Goal: Navigation & Orientation: Find specific page/section

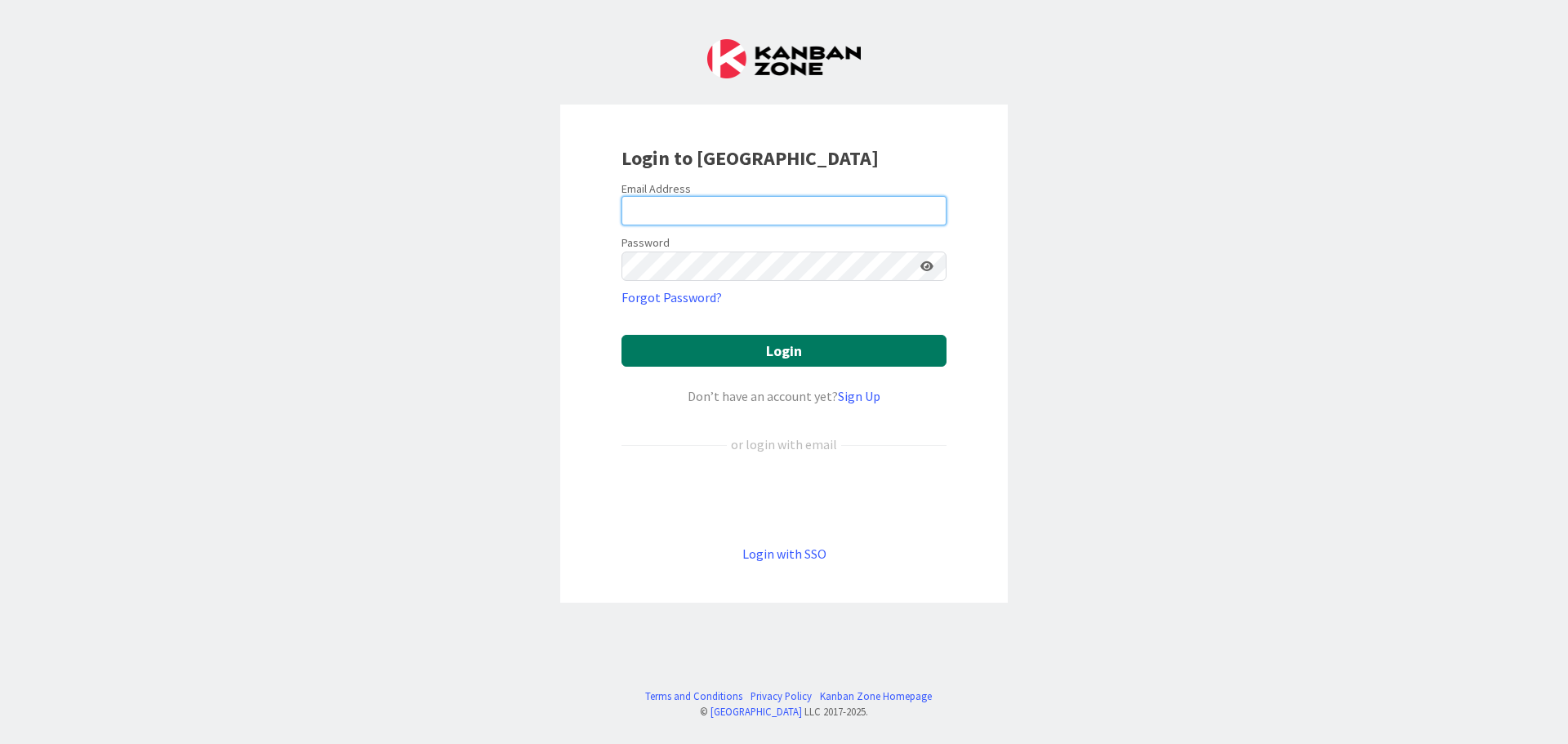
type input "[EMAIL_ADDRESS][DOMAIN_NAME]"
click at [760, 351] on button "Login" at bounding box center [784, 351] width 325 height 32
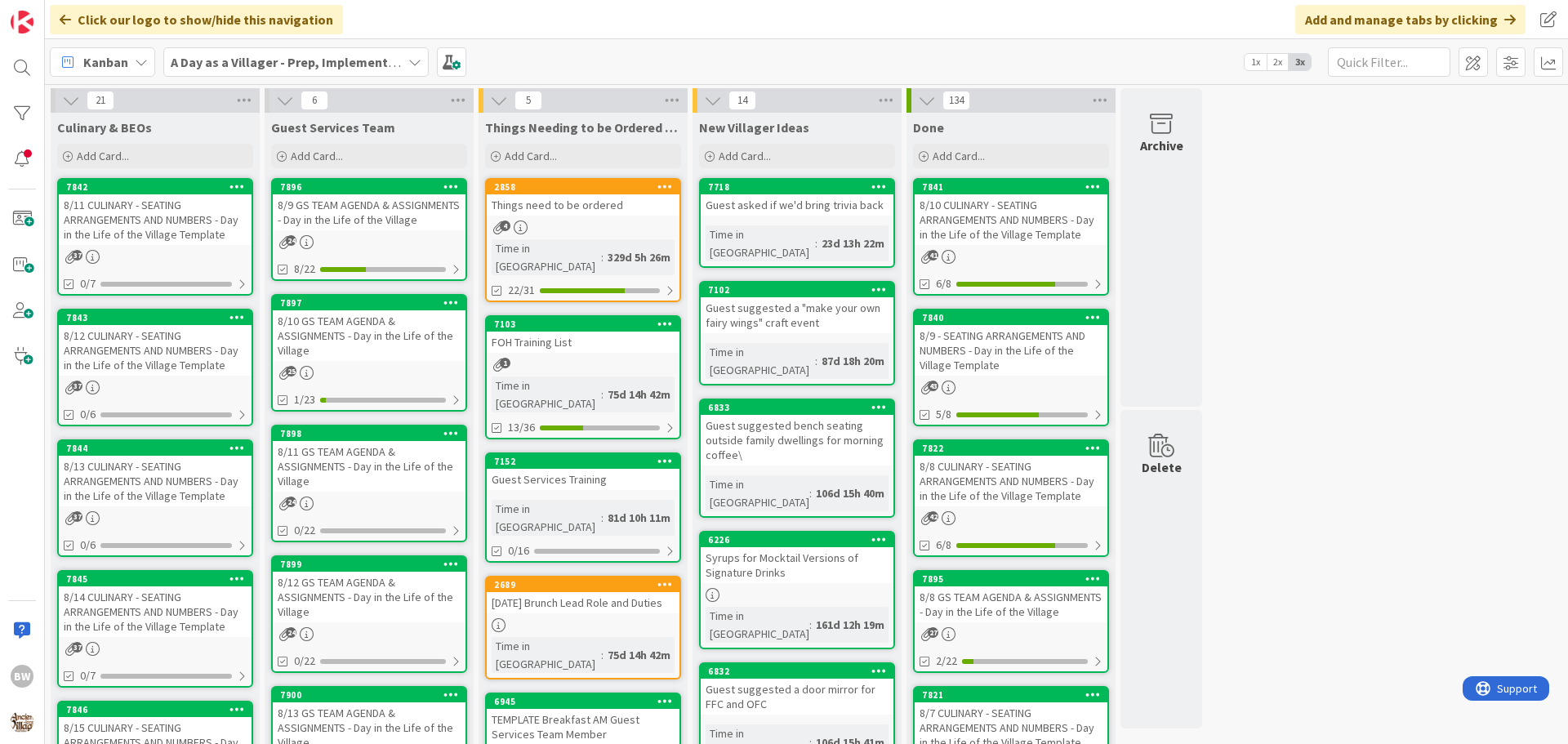
click at [153, 179] on link "7842 8/11 CULINARY - SEATING ARRANGEMENTS AND NUMBERS - Day in the Life of the …" at bounding box center [155, 237] width 196 height 117
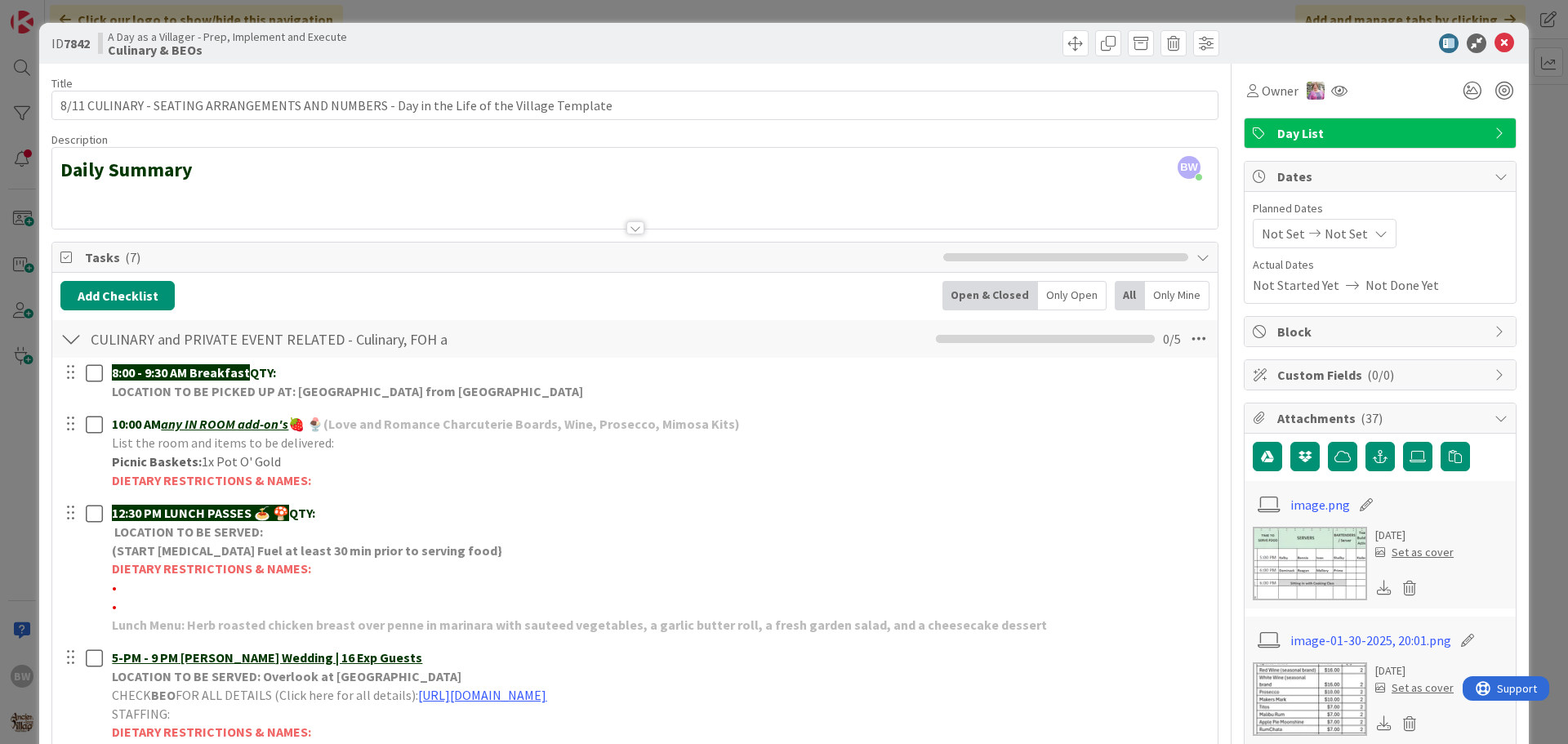
click at [113, 201] on div at bounding box center [634, 207] width 1165 height 42
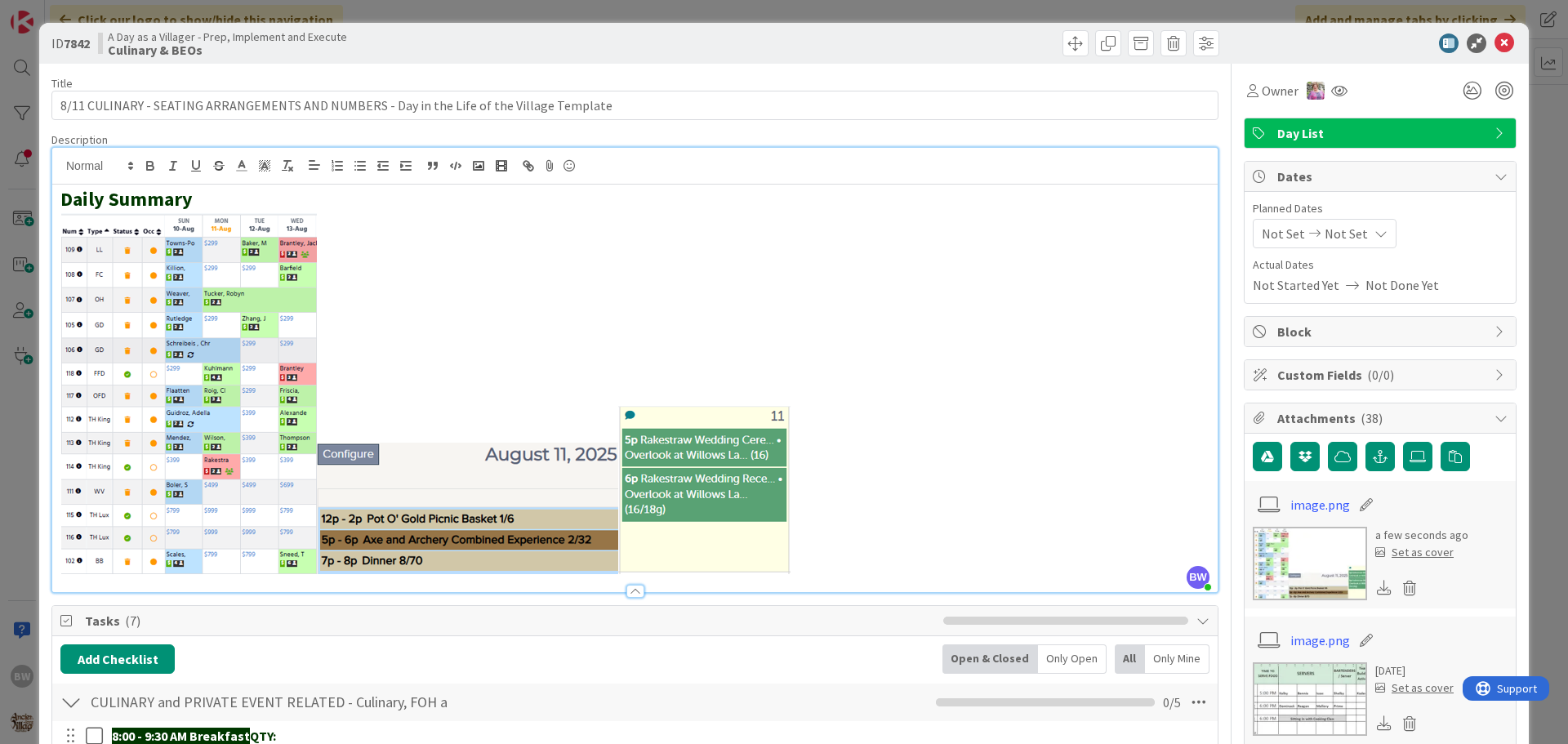
click at [724, 612] on span "Tasks ( 7 )" at bounding box center [510, 621] width 850 height 20
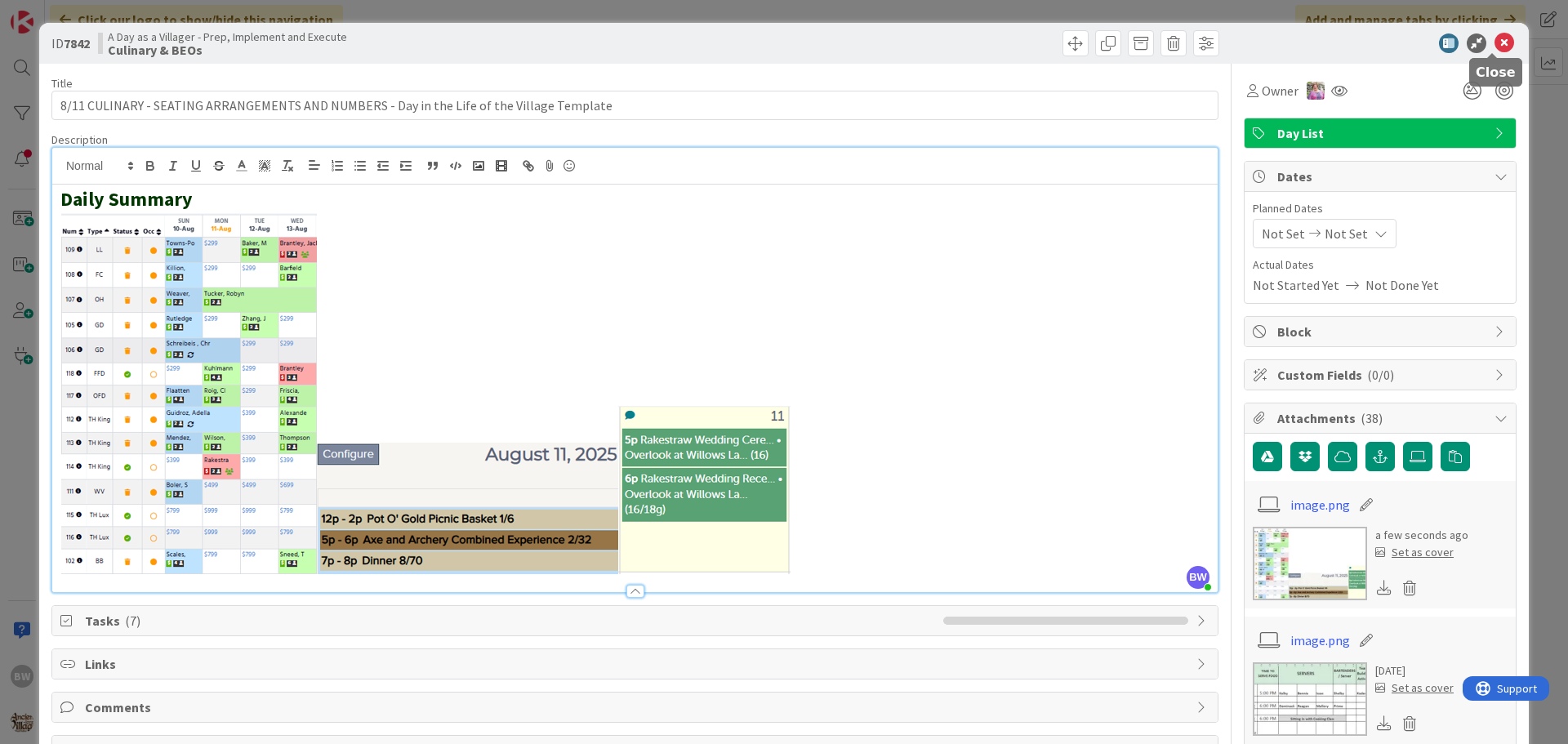
click at [1496, 43] on icon at bounding box center [1504, 43] width 20 height 20
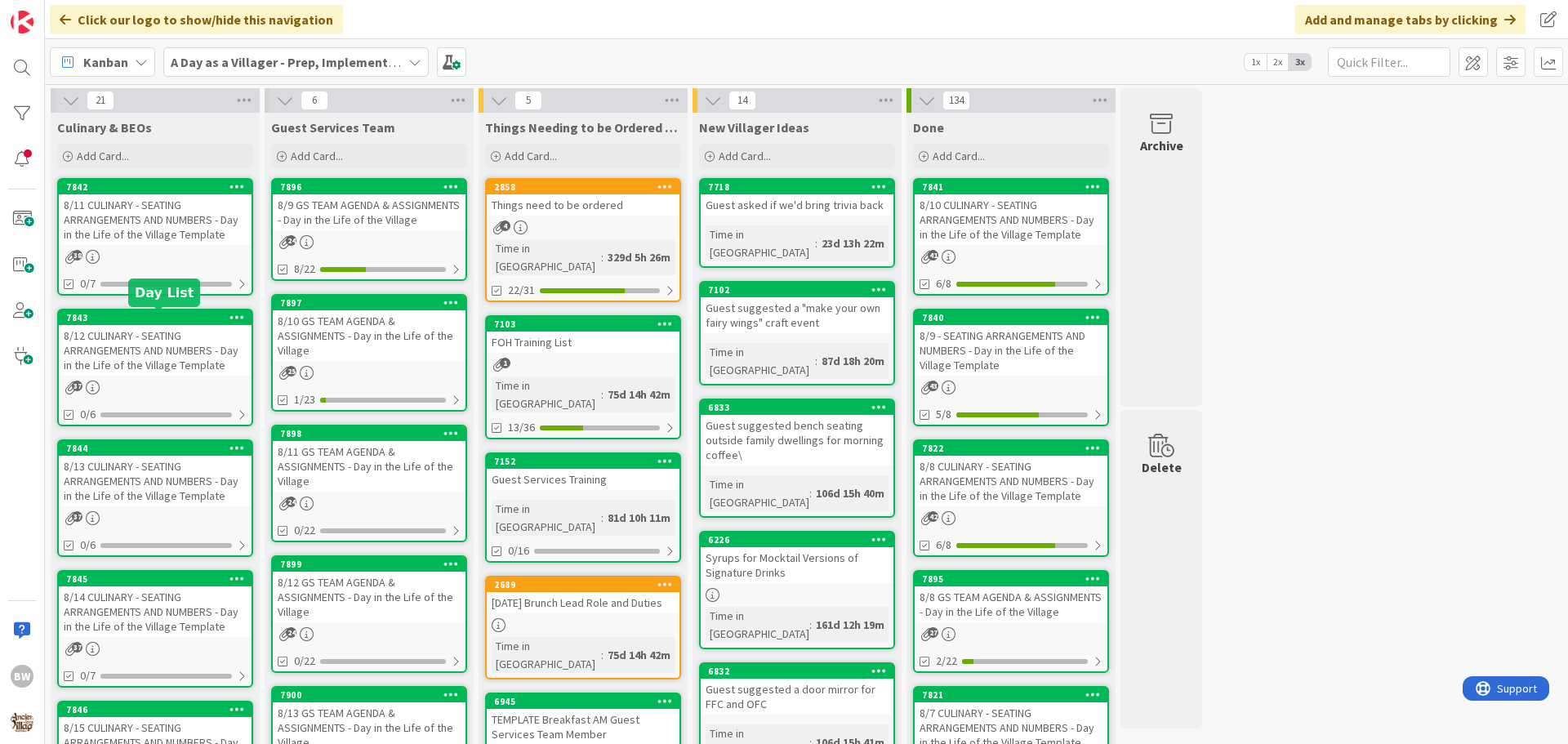
click at [112, 320] on div "7843" at bounding box center [159, 317] width 185 height 11
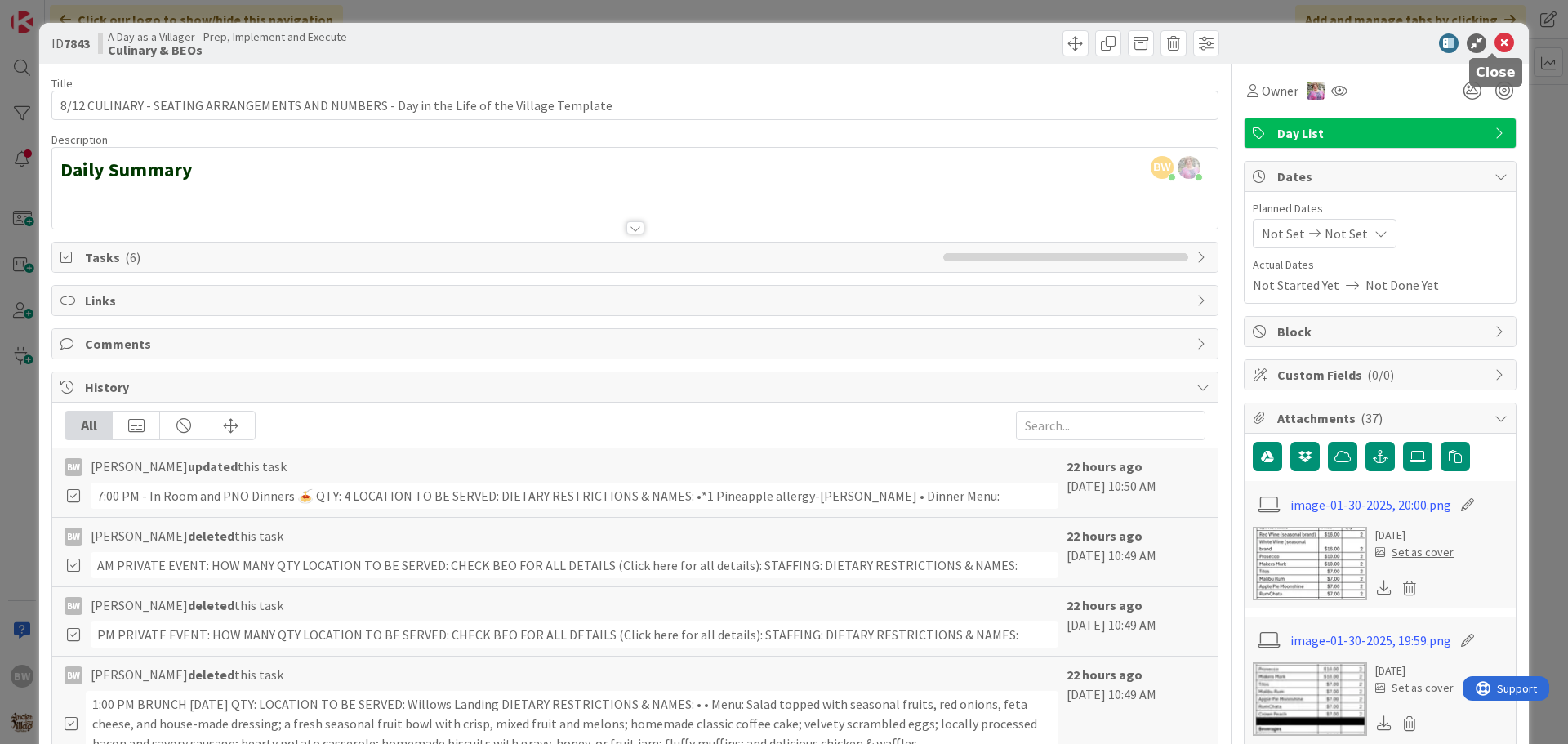
click at [1495, 40] on icon at bounding box center [1504, 43] width 20 height 20
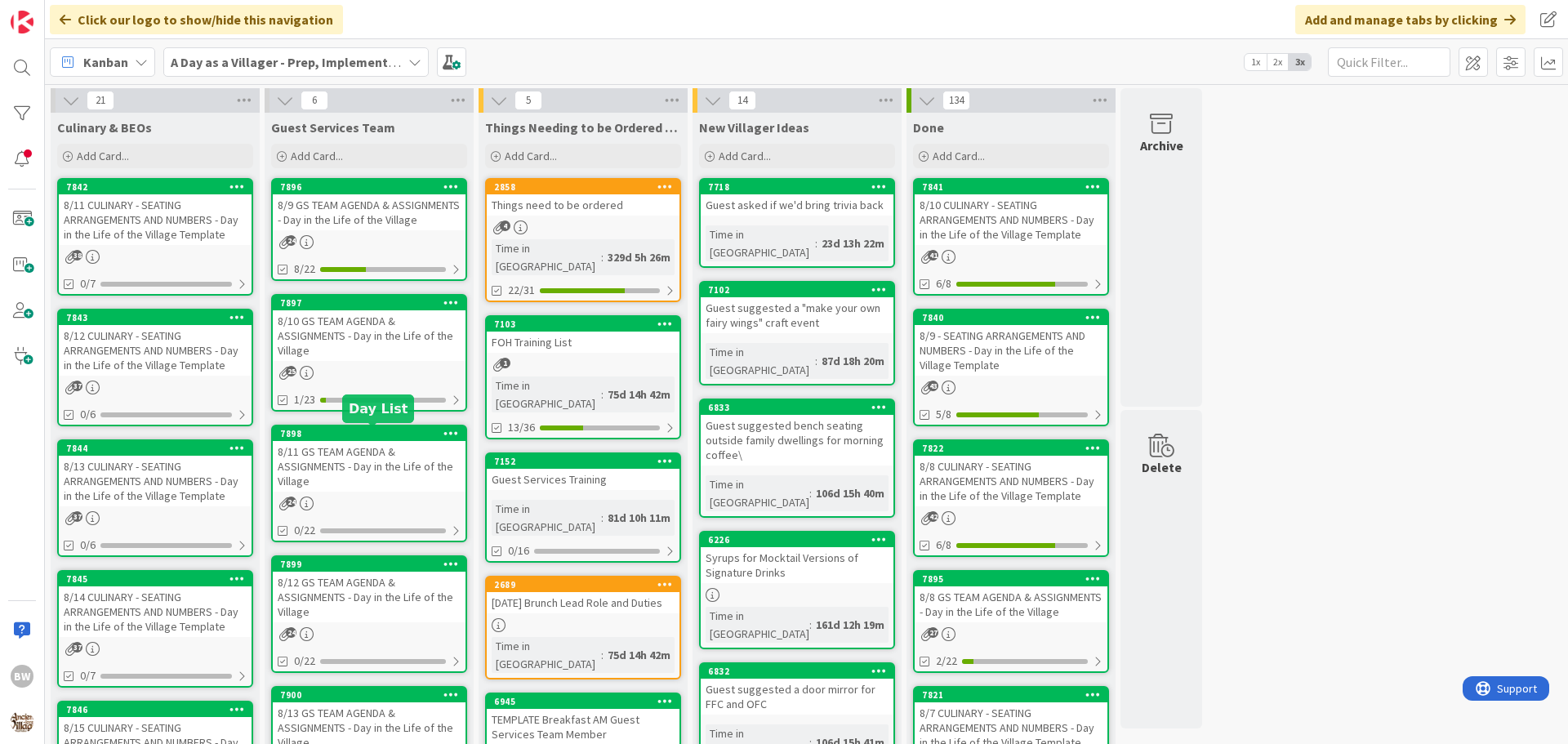
click at [345, 438] on div "7898" at bounding box center [373, 433] width 185 height 11
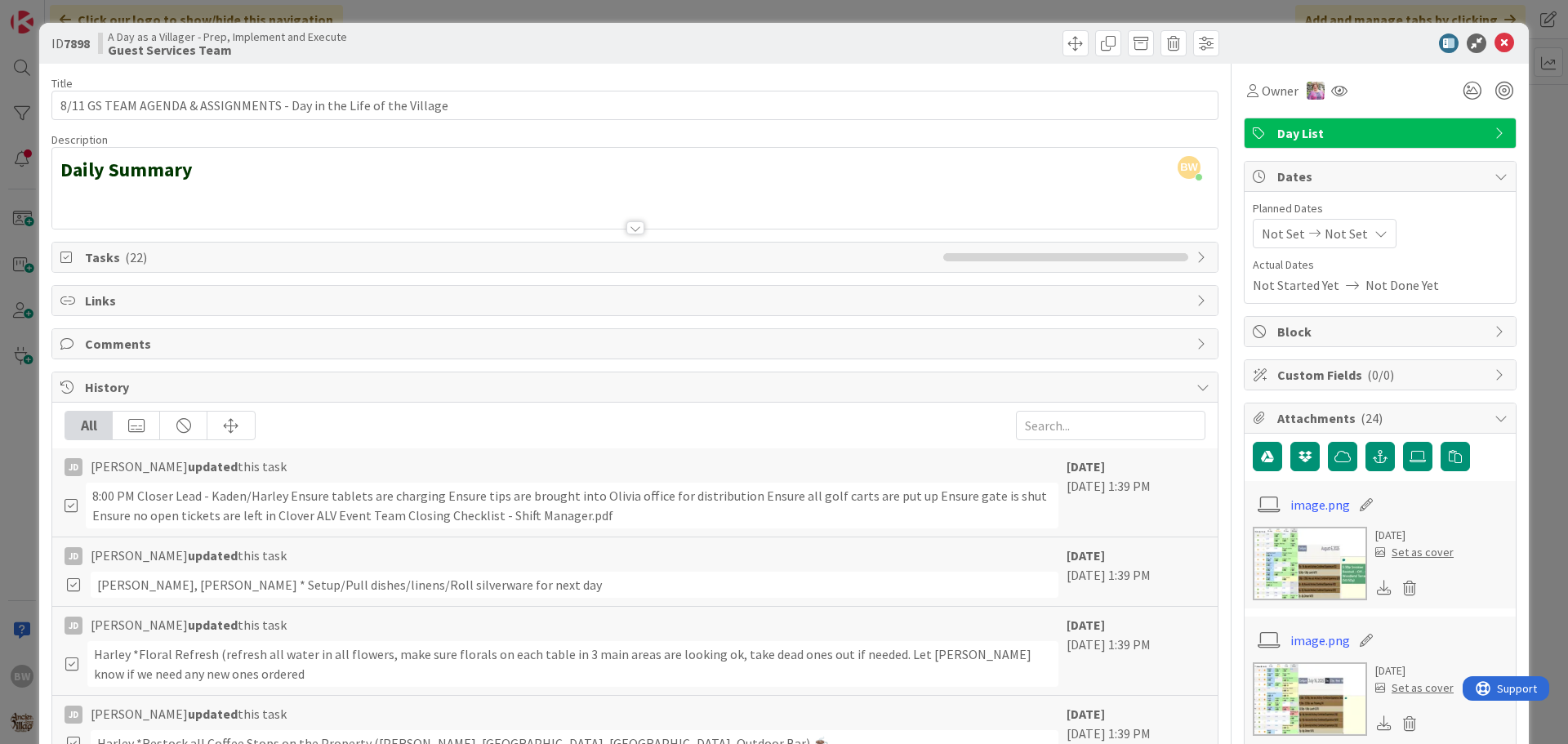
click at [104, 198] on div at bounding box center [634, 207] width 1165 height 42
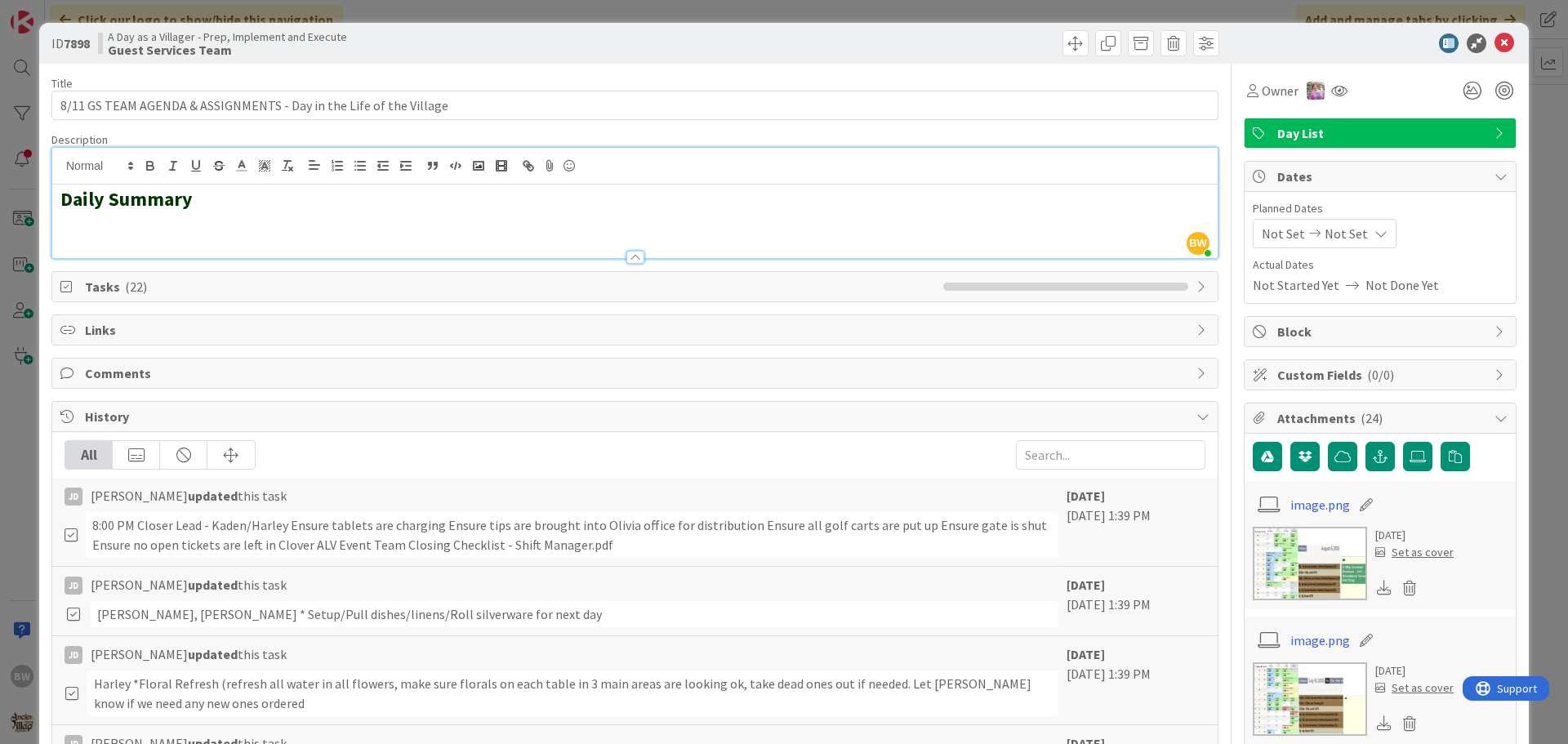
click at [195, 213] on div "Daily Summary" at bounding box center [634, 221] width 1165 height 74
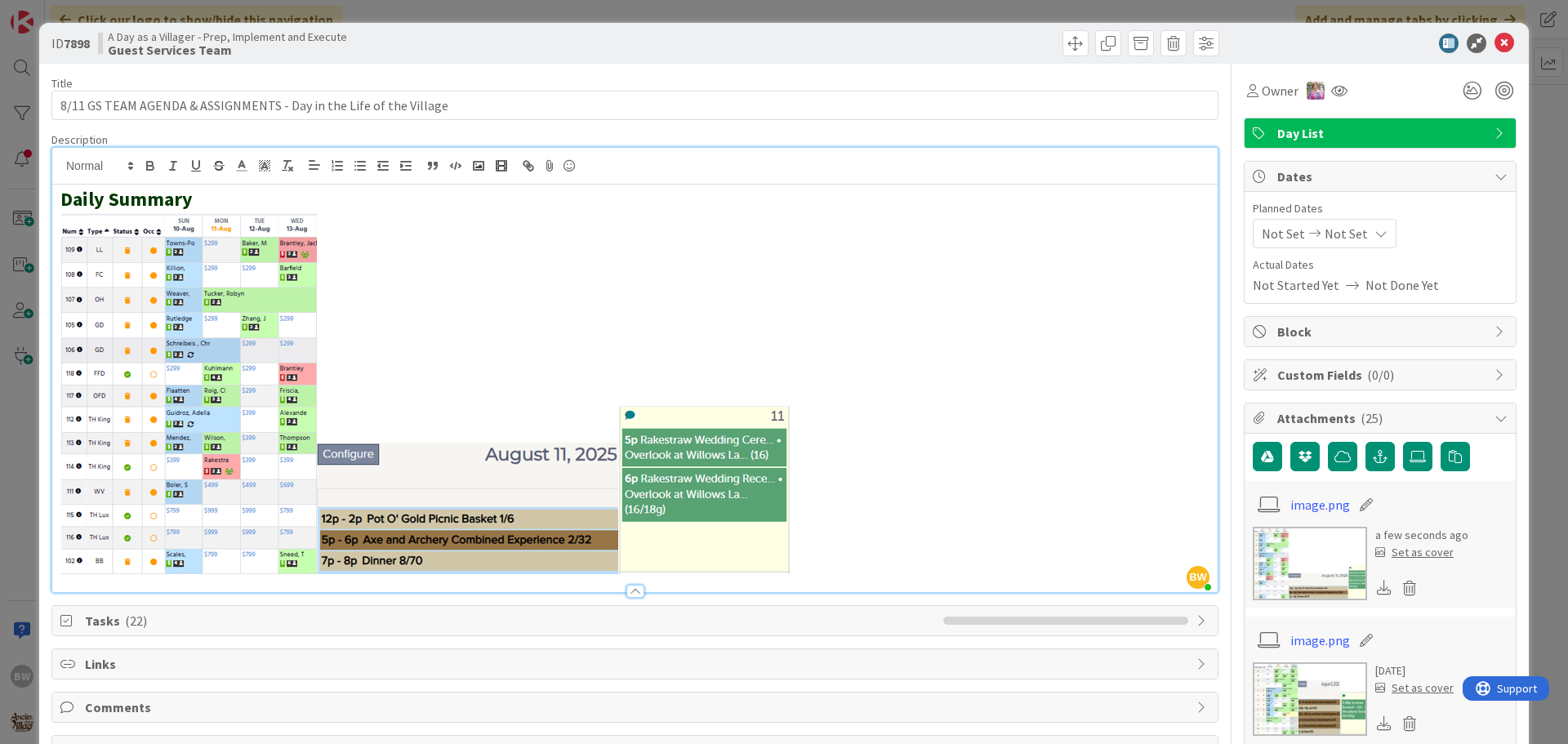
click at [626, 627] on span "Tasks ( 22 )" at bounding box center [510, 621] width 850 height 20
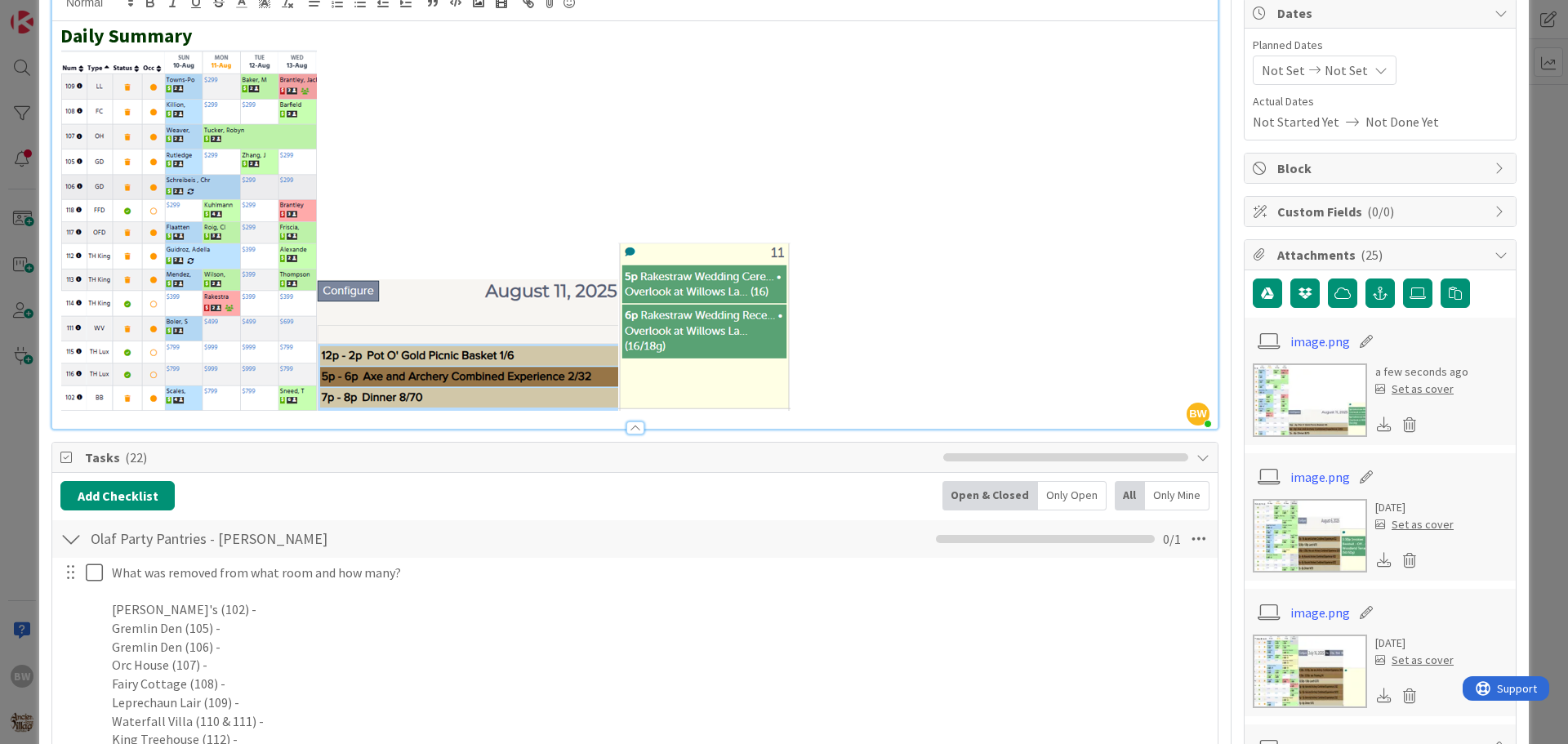
scroll to position [490, 0]
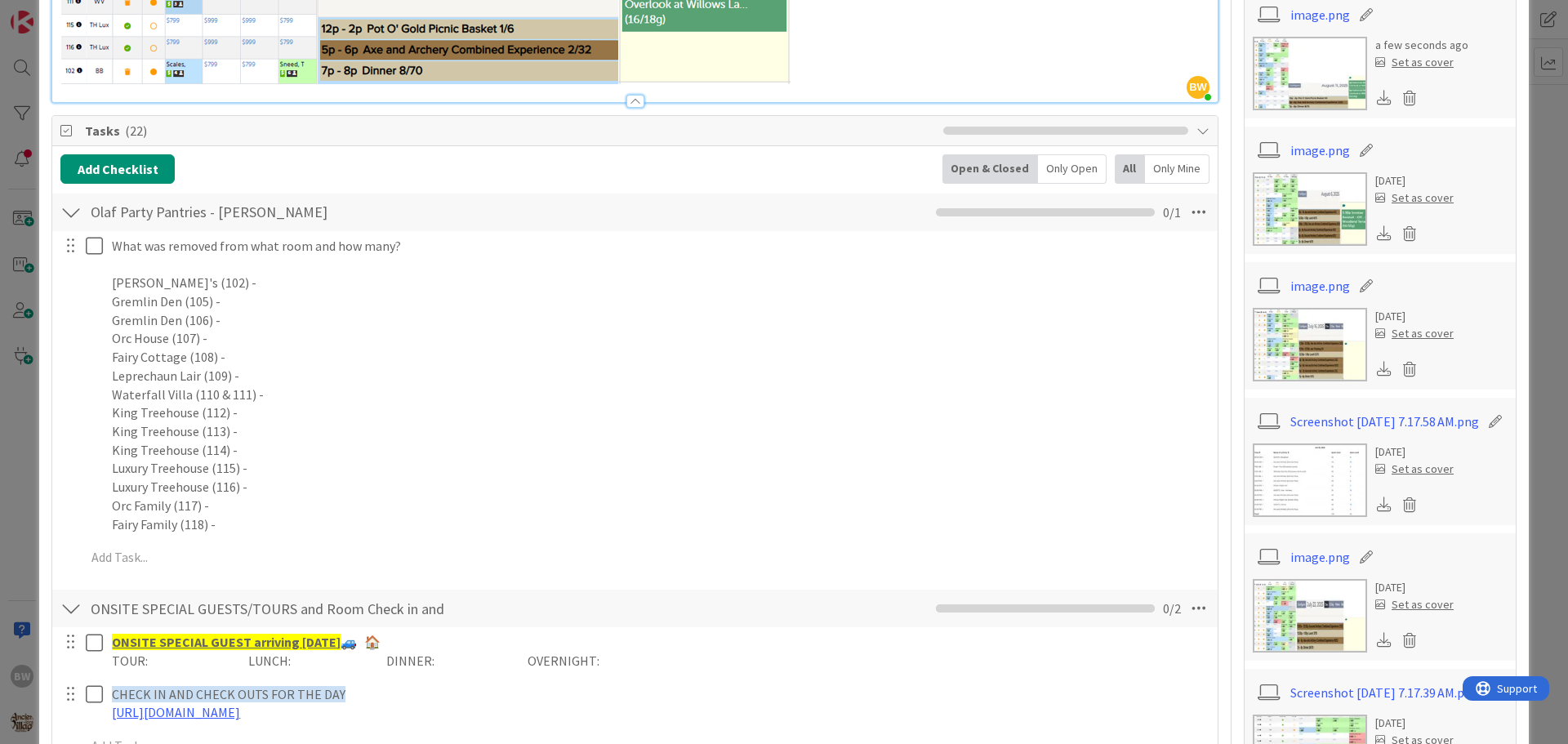
click at [728, 134] on span "Tasks ( 22 )" at bounding box center [510, 130] width 850 height 20
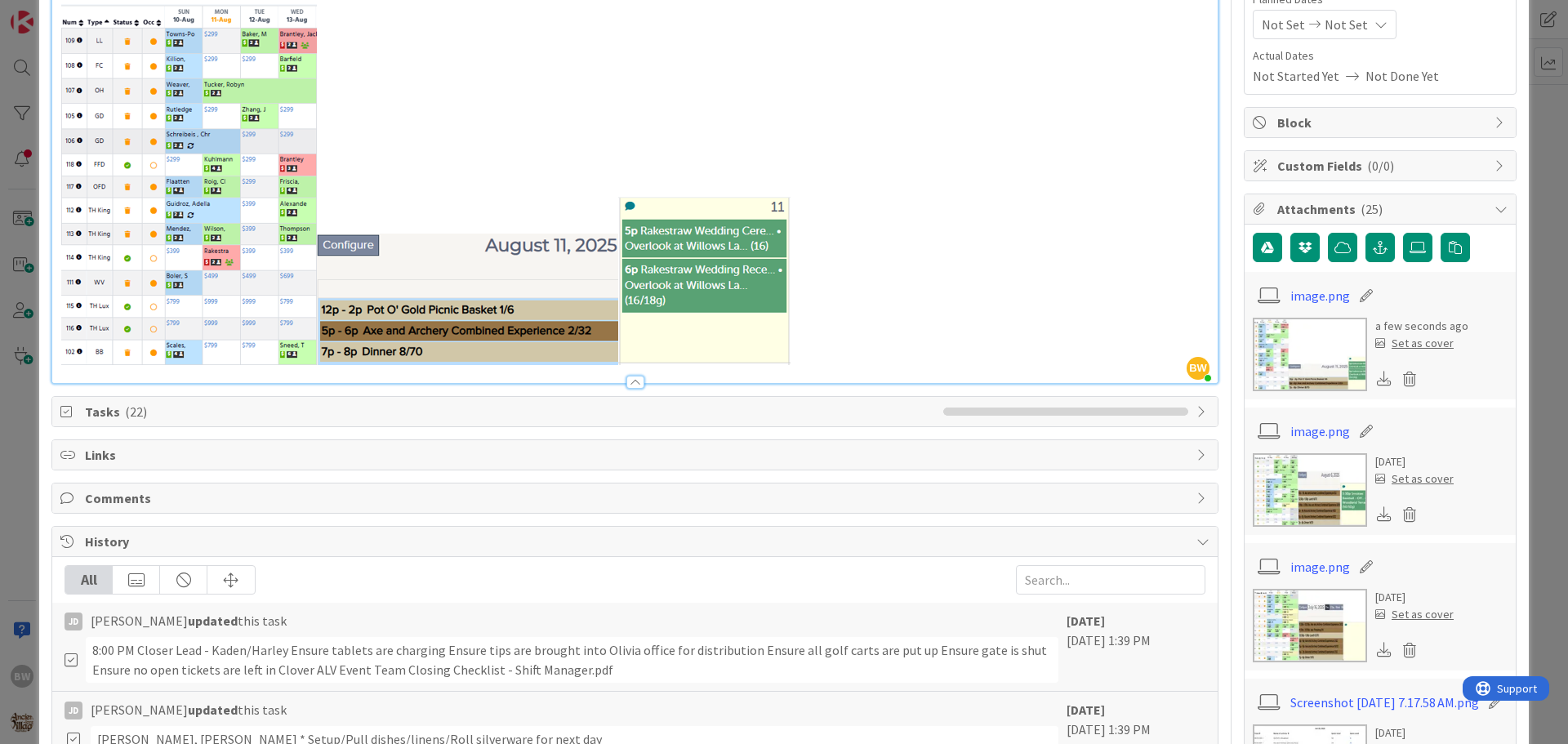
scroll to position [0, 0]
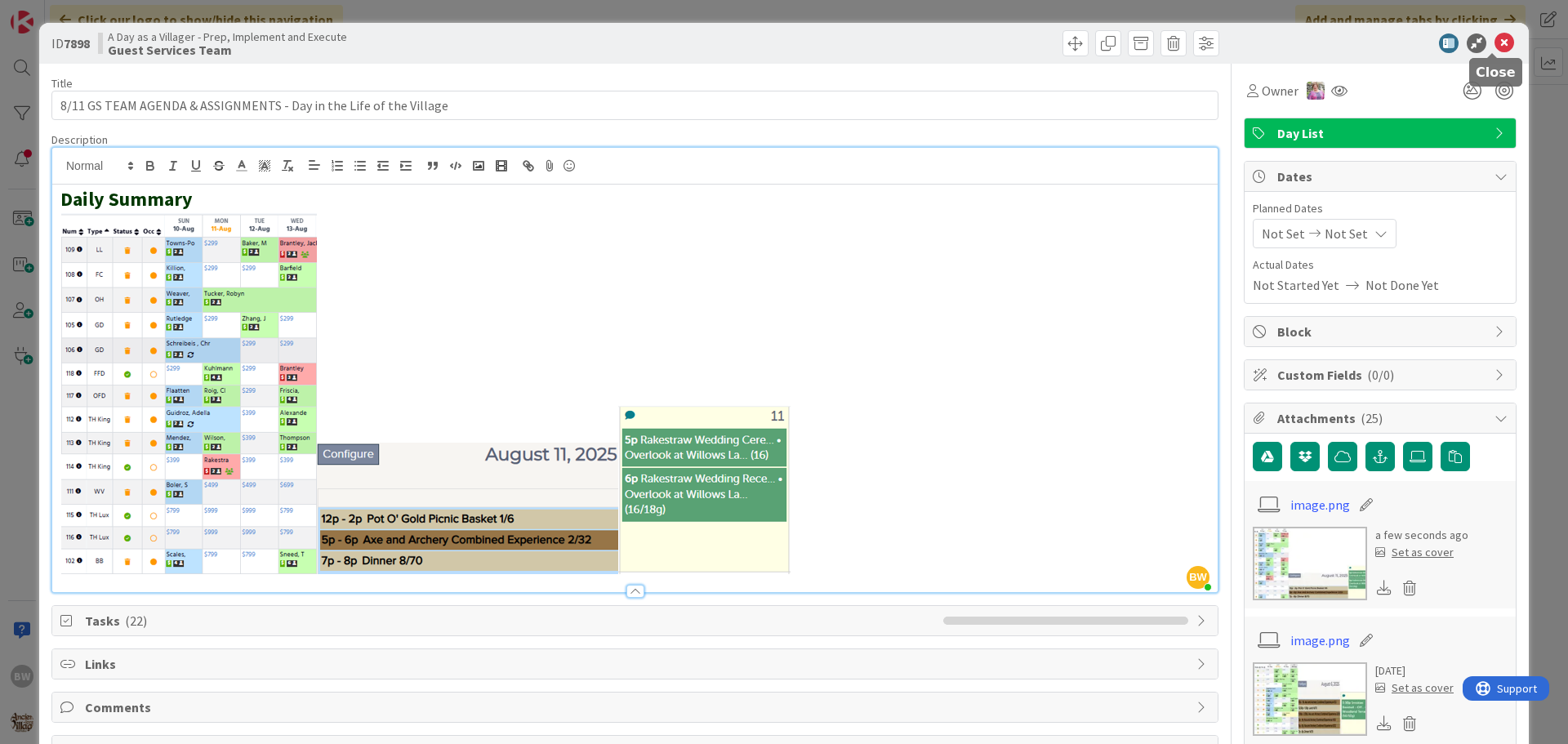
click at [1496, 43] on icon at bounding box center [1504, 43] width 20 height 20
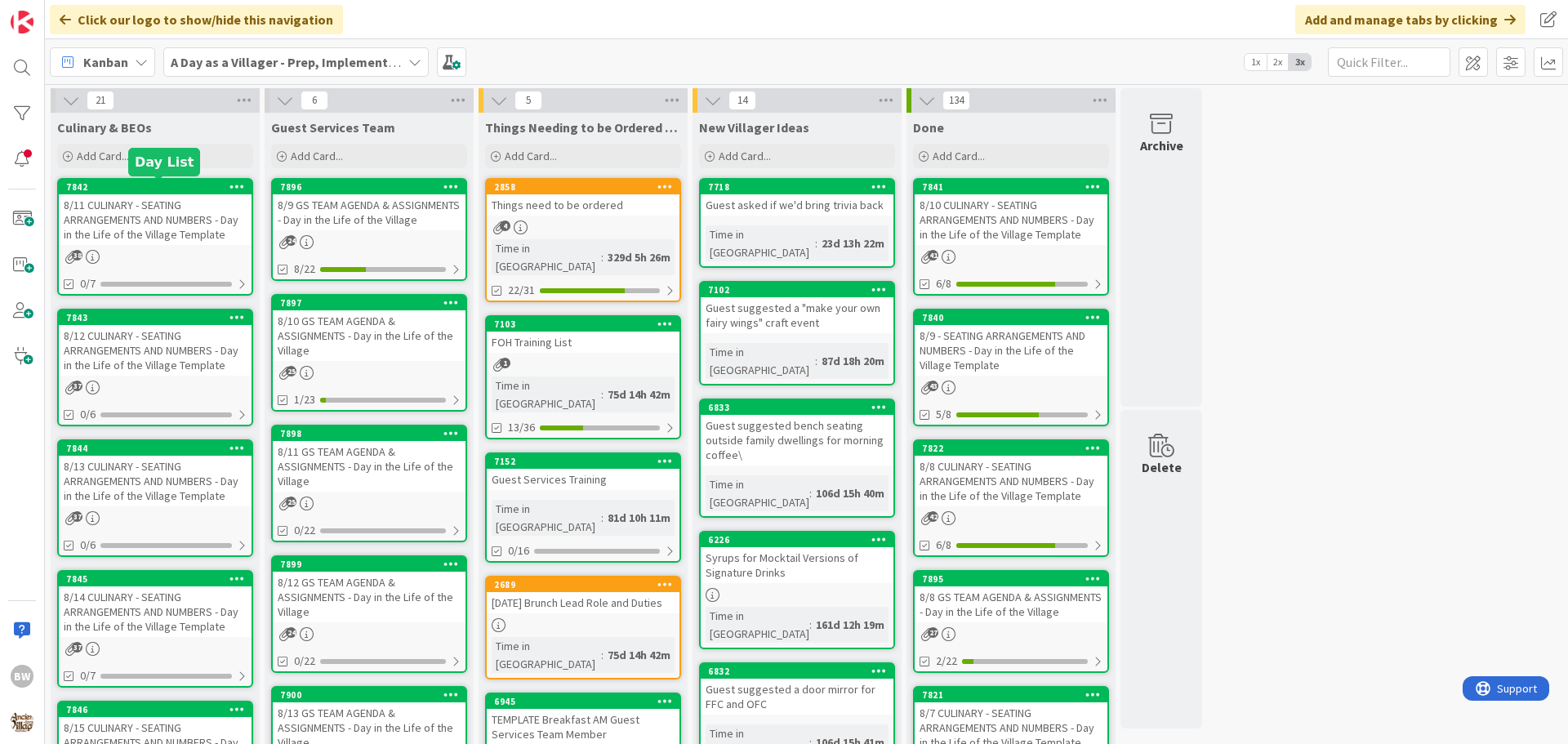
click at [170, 191] on div "7842" at bounding box center [159, 186] width 185 height 11
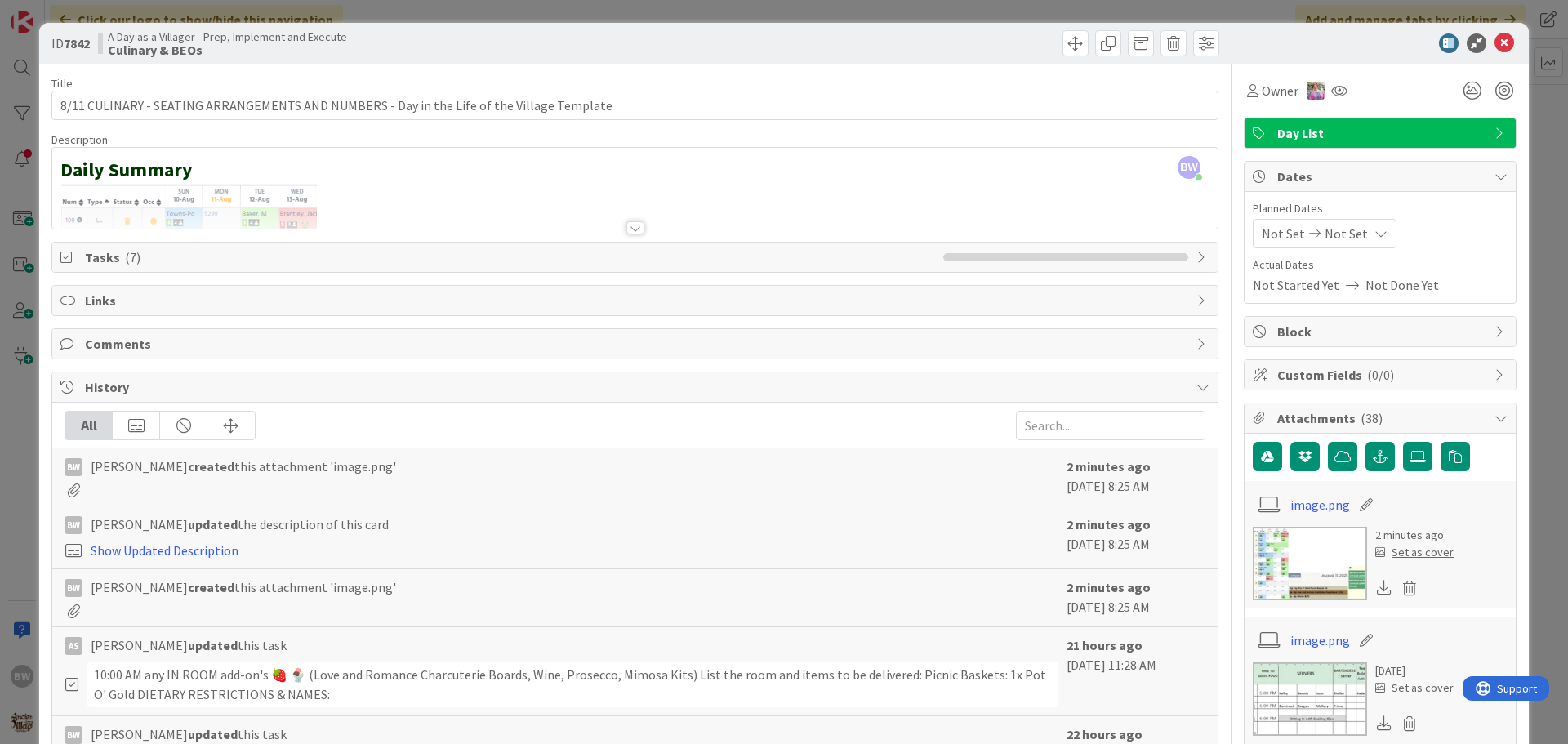
click at [1197, 257] on icon at bounding box center [1203, 256] width 13 height 13
